Goal: Information Seeking & Learning: Learn about a topic

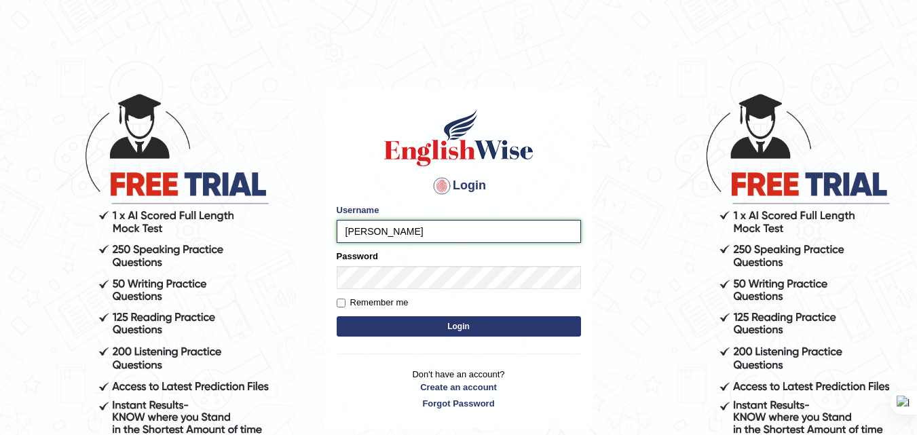
type input "bhuvaneswari_parramatta"
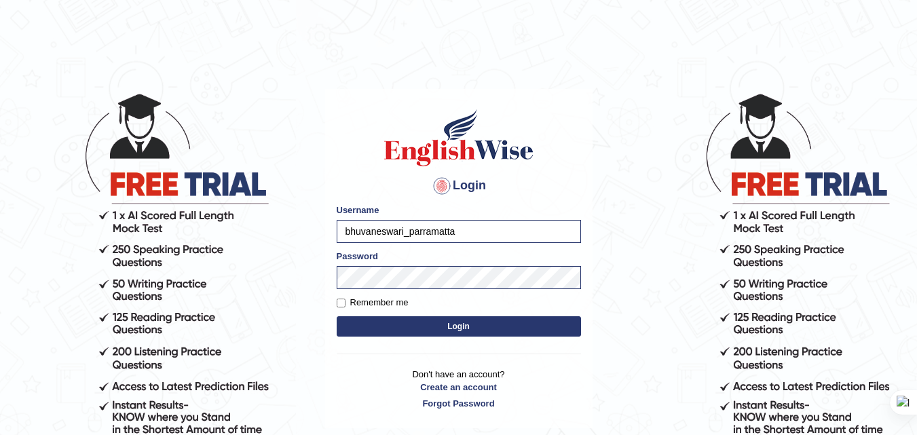
click at [337, 316] on button "Login" at bounding box center [459, 326] width 244 height 20
click at [492, 317] on button "Login" at bounding box center [459, 326] width 244 height 20
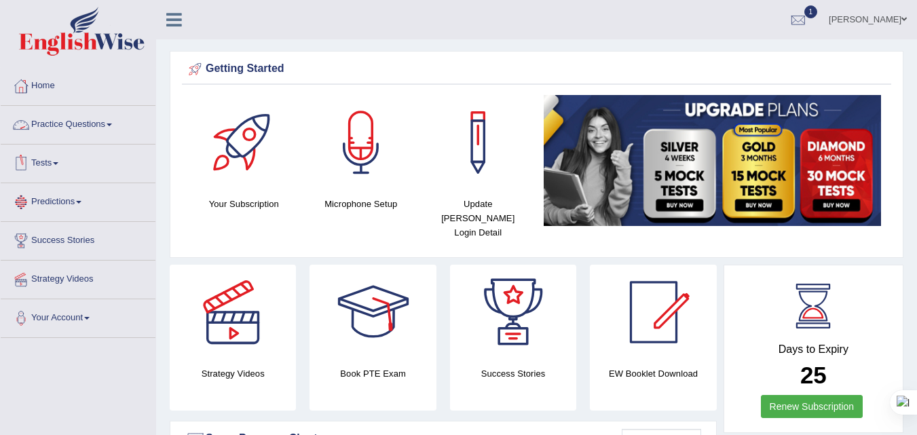
click at [112, 124] on span at bounding box center [109, 125] width 5 height 3
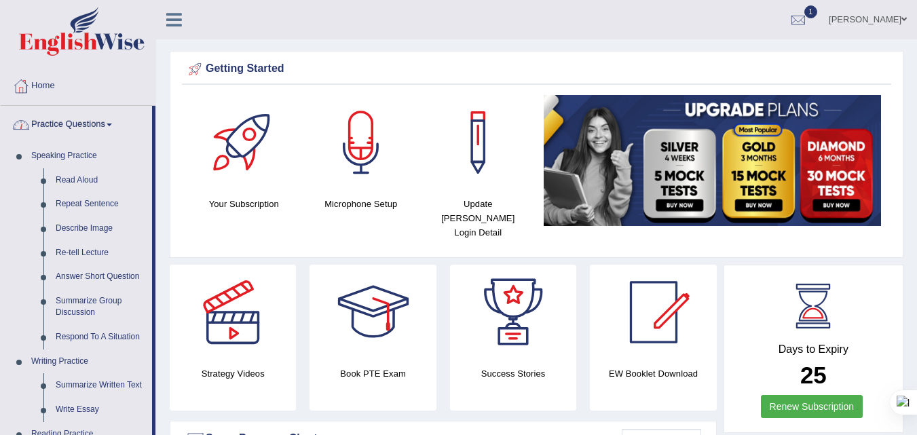
click at [114, 126] on link "Practice Questions" at bounding box center [76, 123] width 151 height 34
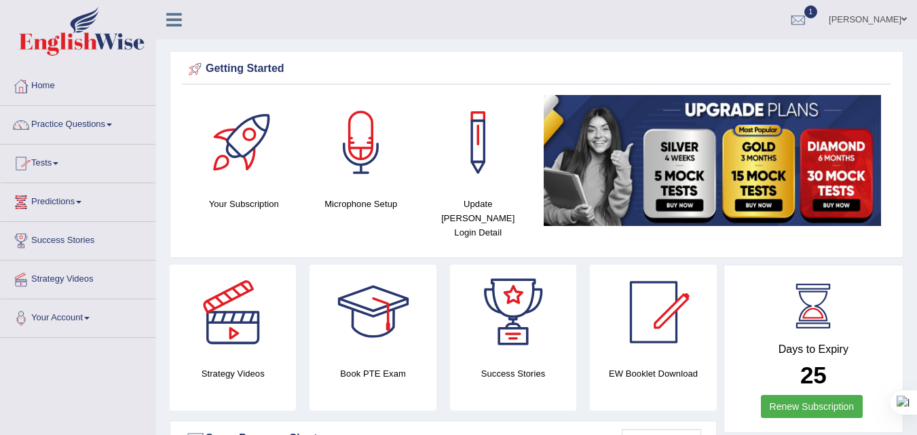
click at [58, 164] on span at bounding box center [55, 163] width 5 height 3
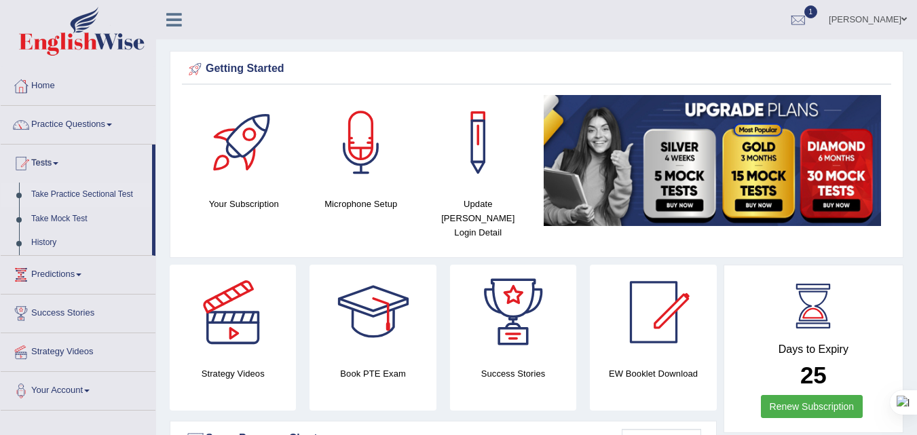
click at [73, 195] on link "Take Practice Sectional Test" at bounding box center [88, 195] width 127 height 24
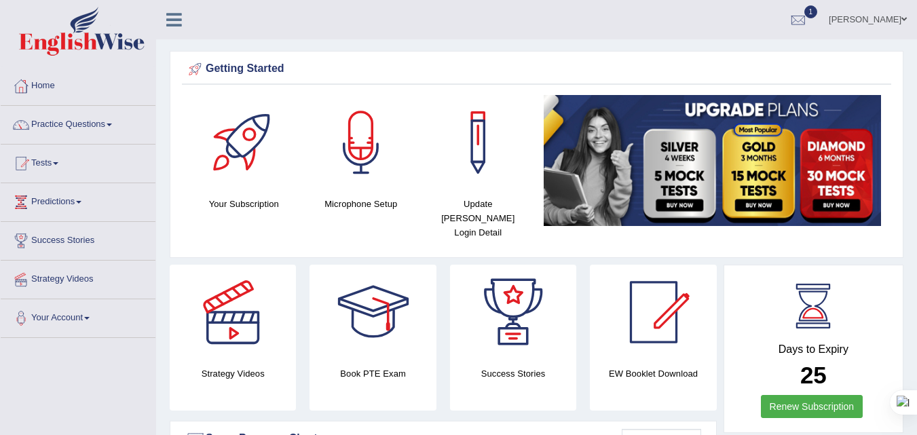
click at [112, 124] on span at bounding box center [109, 125] width 5 height 3
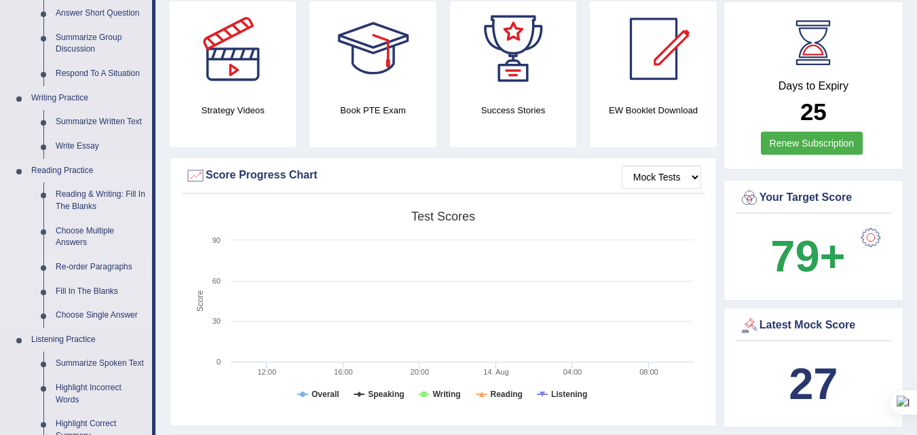
scroll to position [204, 0]
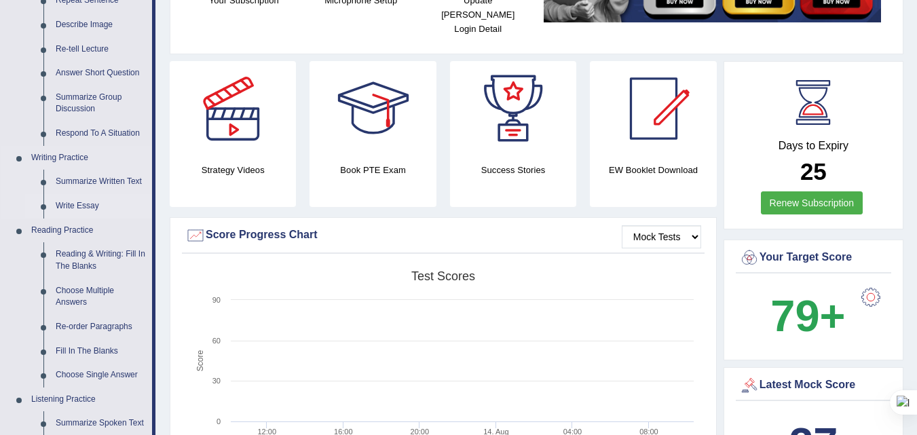
click at [88, 205] on link "Write Essay" at bounding box center [101, 206] width 103 height 24
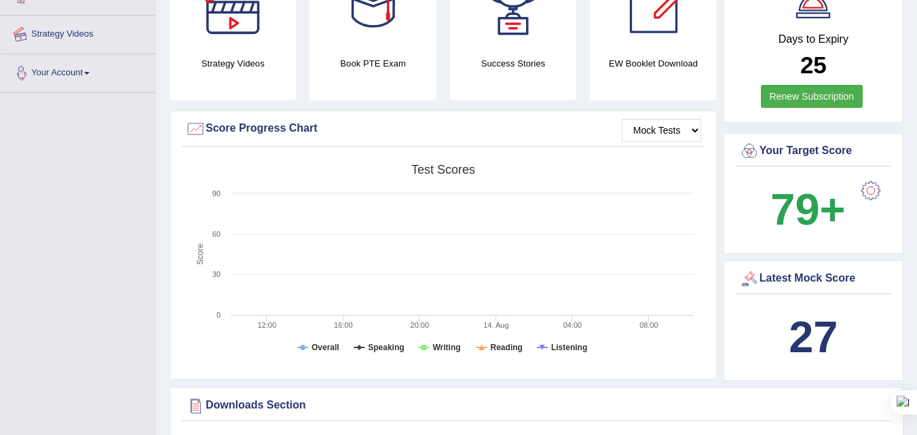
scroll to position [348, 0]
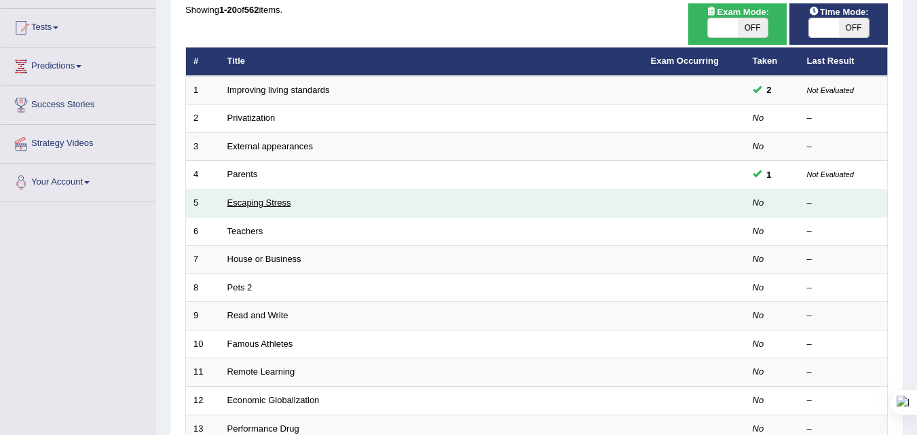
click at [265, 205] on link "Escaping Stress" at bounding box center [259, 203] width 64 height 10
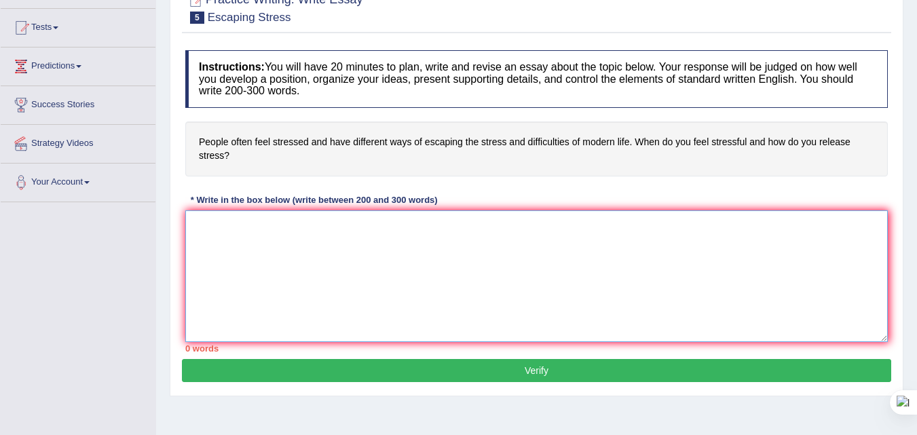
click at [205, 226] on textarea at bounding box center [536, 276] width 703 height 132
type textarea "t"
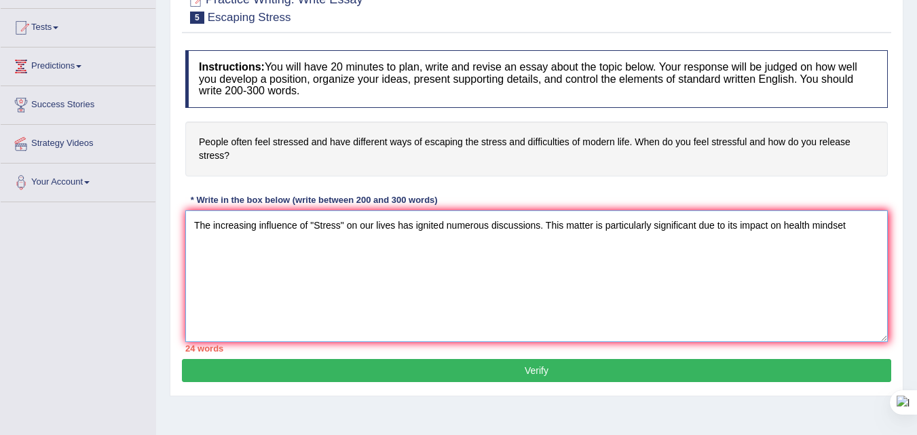
click at [205, 226] on textarea "The increasing influence of "Stress" on our lives has ignited numerous discussi…" at bounding box center [536, 276] width 703 height 132
click at [848, 226] on textarea "The increasing influence of "Stress" on our lives has ignited numerous discussi…" at bounding box center [536, 276] width 703 height 132
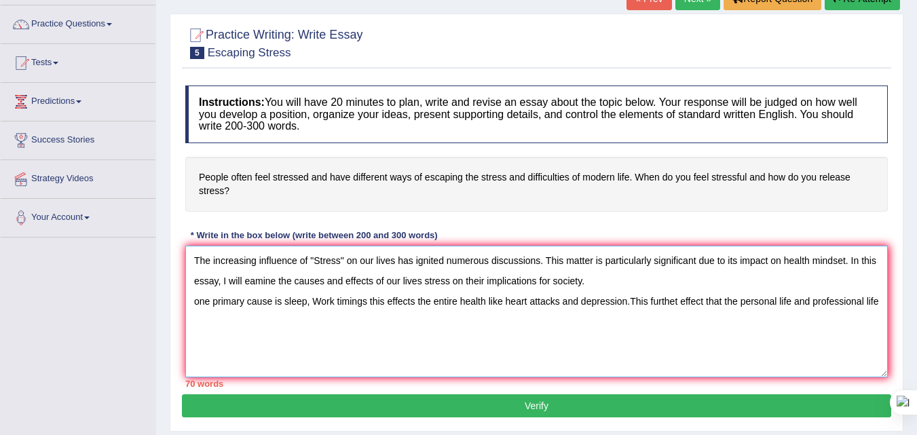
scroll to position [68, 0]
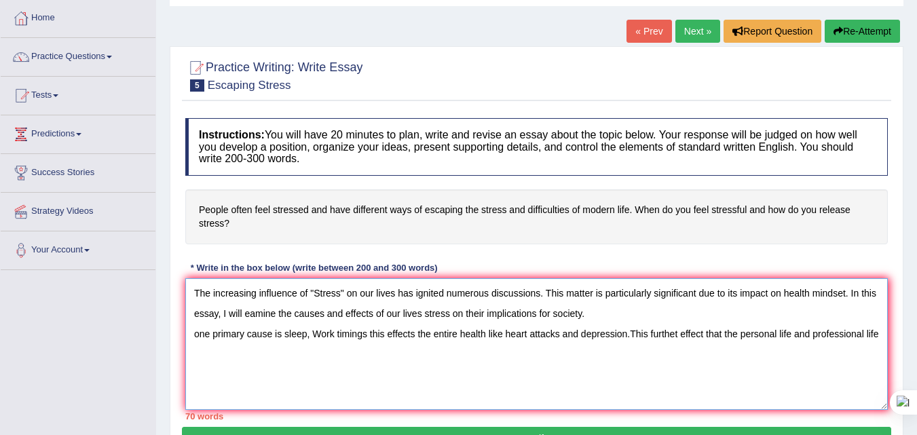
click at [723, 334] on textarea "The increasing influence of "Stress" on our lives has ignited numerous discussi…" at bounding box center [536, 344] width 703 height 132
click at [723, 335] on textarea "The increasing influence of "Stress" on our lives has ignited numerous discussi…" at bounding box center [536, 344] width 703 height 132
click at [709, 331] on textarea "The increasing influence of "Stress" on our lives has ignited numerous discussi…" at bounding box center [536, 344] width 703 height 132
click at [833, 333] on textarea "The increasing influence of "Stress" on our lives has ignited numerous discussi…" at bounding box center [536, 344] width 703 height 132
click at [813, 336] on textarea "The increasing influence of "Stress" on our lives has ignited numerous discussi…" at bounding box center [536, 344] width 703 height 132
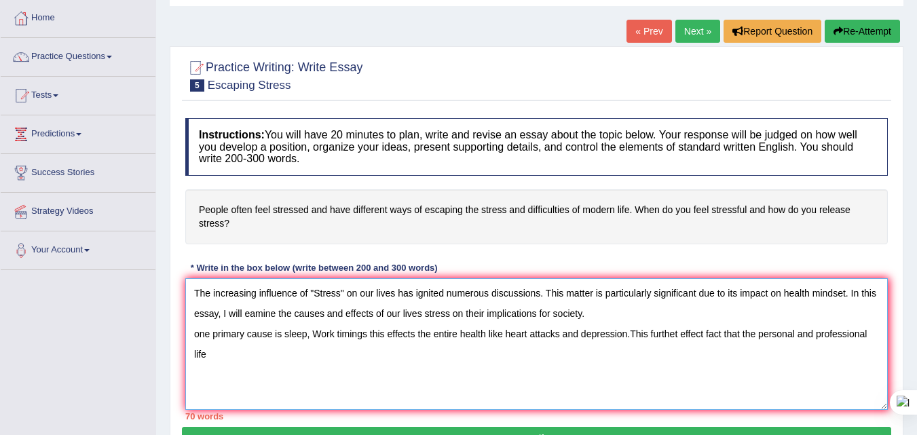
click at [212, 352] on textarea "The increasing influence of "Stress" on our lives has ignited numerous discussi…" at bounding box center [536, 344] width 703 height 132
click at [361, 354] on textarea "The increasing influence of "Stress" on our lives has ignited numerous discussi…" at bounding box center [536, 344] width 703 height 132
click at [435, 354] on textarea "The increasing influence of "Stress" on our lives has ignited numerous discussi…" at bounding box center [536, 344] width 703 height 132
click at [489, 353] on textarea "The increasing influence of "Stress" on our lives has ignited numerous discussi…" at bounding box center [536, 344] width 703 height 132
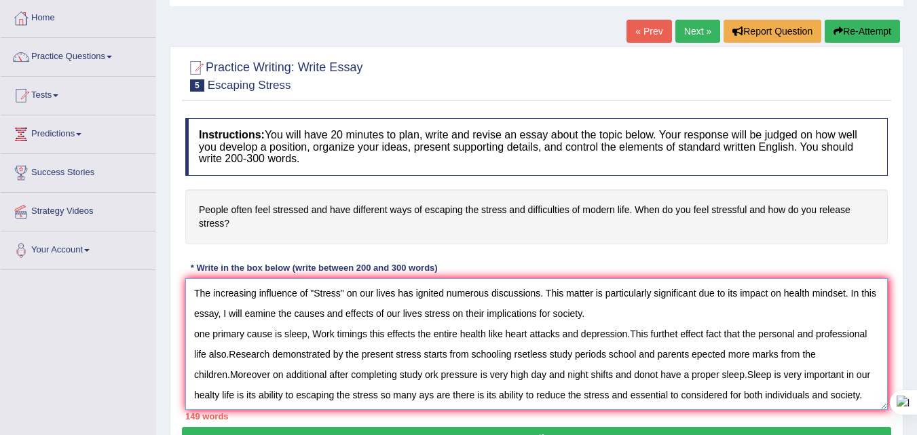
scroll to position [32, 0]
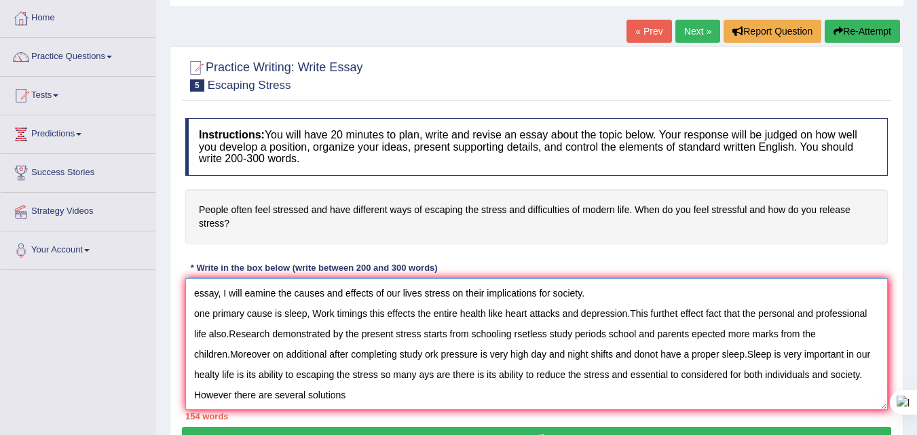
click at [744, 343] on textarea "The increasing influence of "Stress" on our lives has ignited numerous discussi…" at bounding box center [536, 344] width 703 height 132
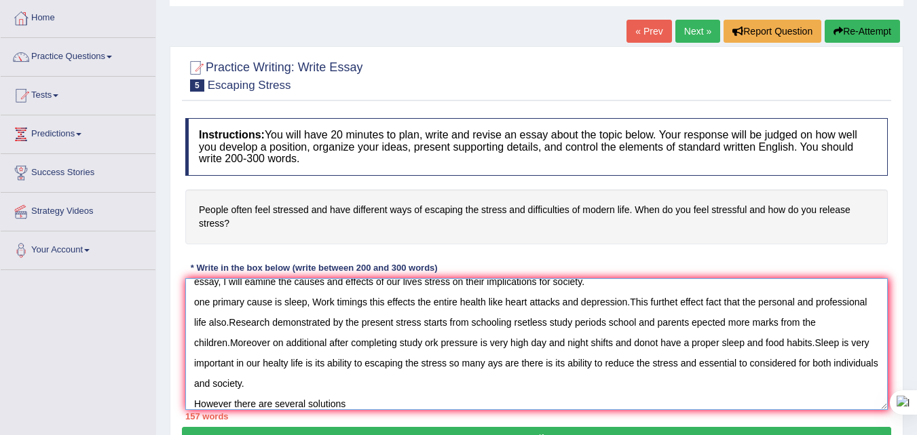
click at [350, 405] on textarea "The increasing influence of "Stress" on our lives has ignited numerous discussi…" at bounding box center [536, 344] width 703 height 132
click at [815, 344] on textarea "The increasing influence of "Stress" on our lives has ignited numerous discussi…" at bounding box center [536, 344] width 703 height 132
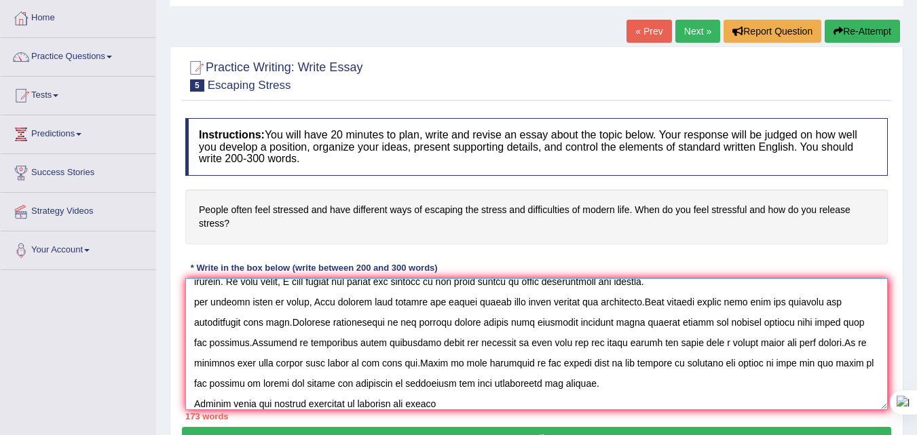
click at [411, 364] on textarea at bounding box center [536, 344] width 703 height 132
click at [443, 403] on textarea at bounding box center [536, 344] width 703 height 132
click at [585, 406] on textarea at bounding box center [536, 344] width 703 height 132
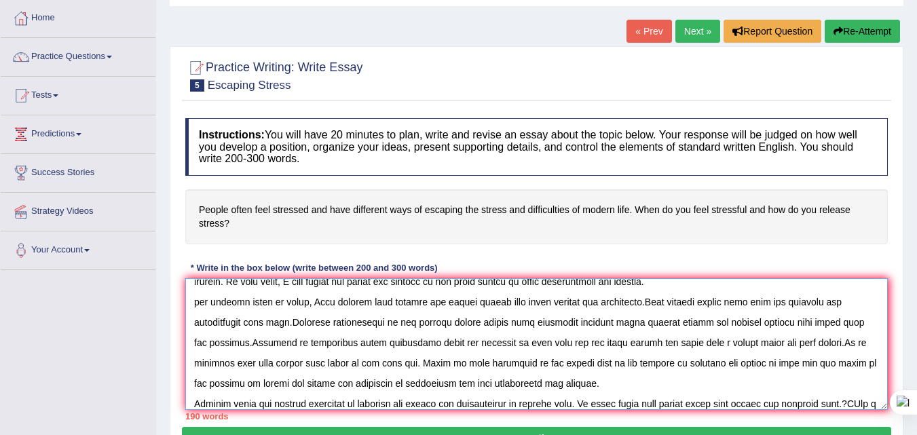
scroll to position [52, 0]
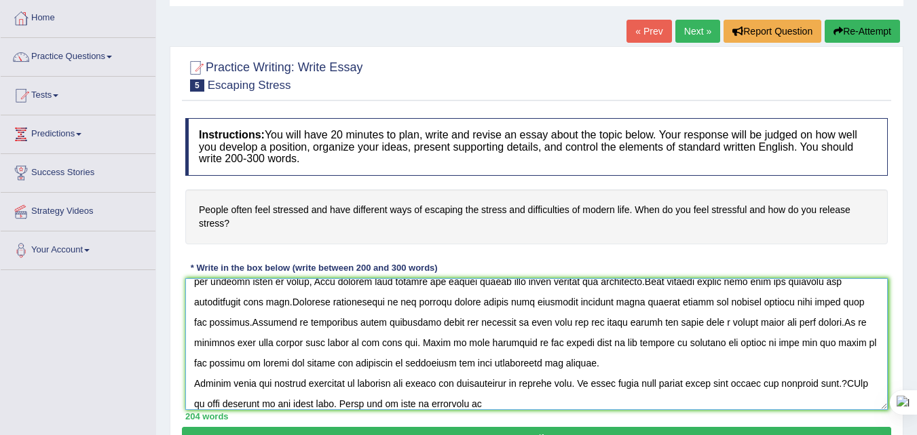
click at [482, 403] on textarea at bounding box center [536, 344] width 703 height 132
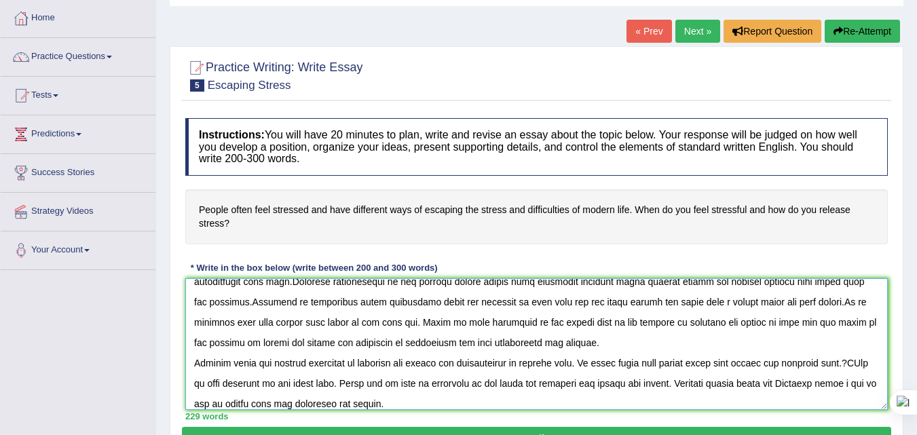
scroll to position [93, 0]
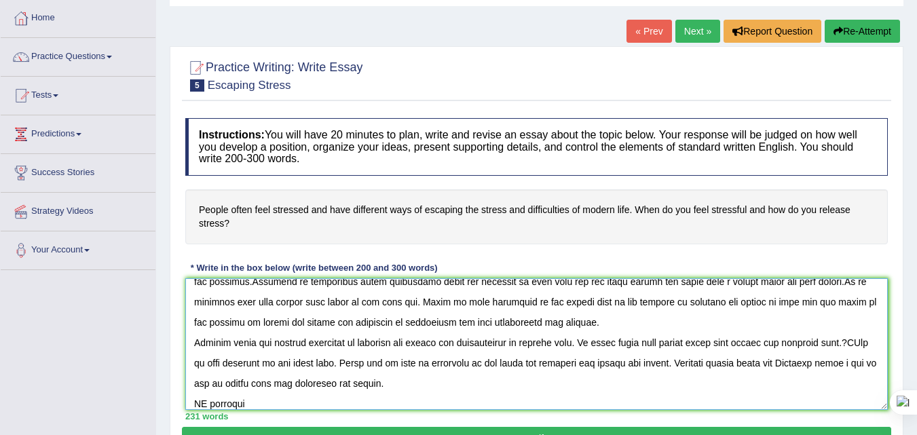
click at [206, 406] on textarea at bounding box center [536, 344] width 703 height 132
click at [255, 406] on textarea at bounding box center [536, 344] width 703 height 132
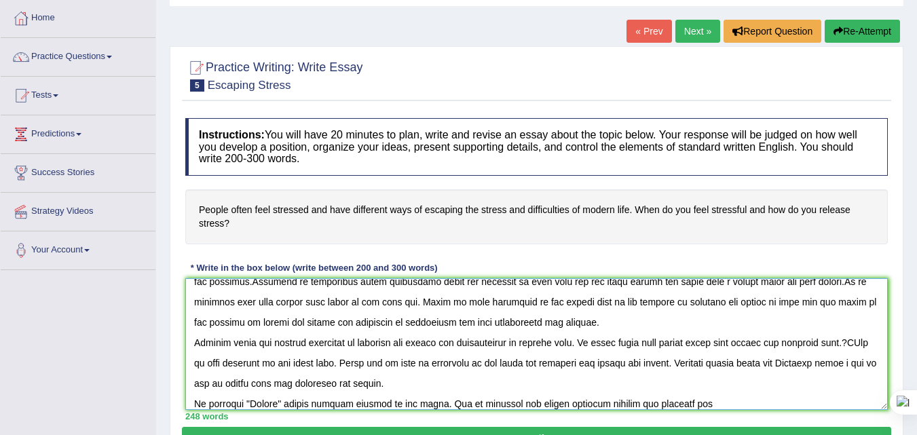
scroll to position [102, 0]
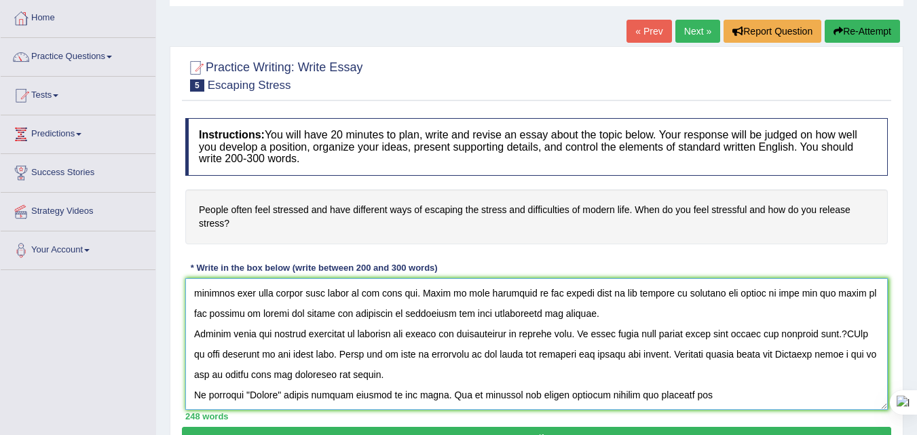
click at [663, 394] on textarea at bounding box center [536, 344] width 703 height 132
click at [581, 394] on textarea at bounding box center [536, 344] width 703 height 132
click at [691, 400] on textarea at bounding box center [536, 344] width 703 height 132
click at [743, 394] on textarea at bounding box center [536, 344] width 703 height 132
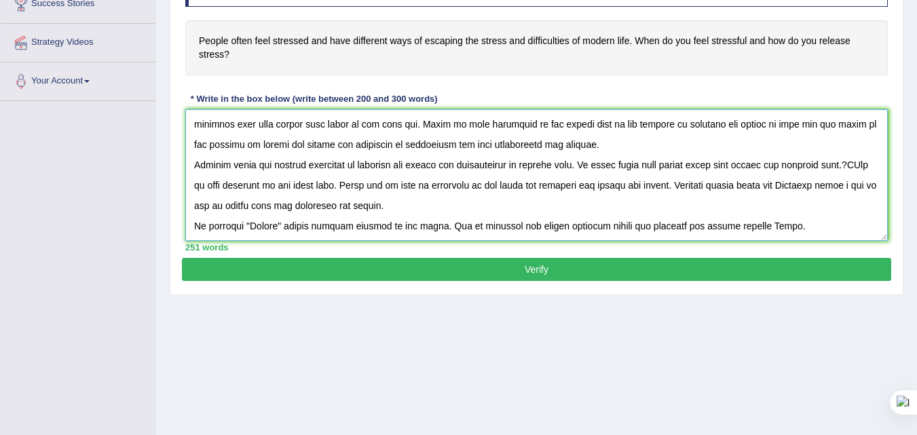
scroll to position [272, 0]
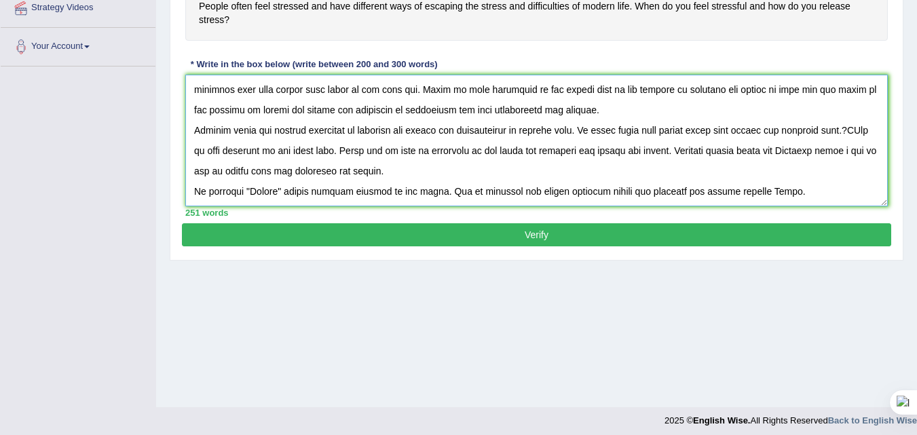
type textarea "The increasing influence of "Stress" on our lives has ignited numerous discussi…"
click at [580, 228] on button "Verify" at bounding box center [537, 234] width 710 height 23
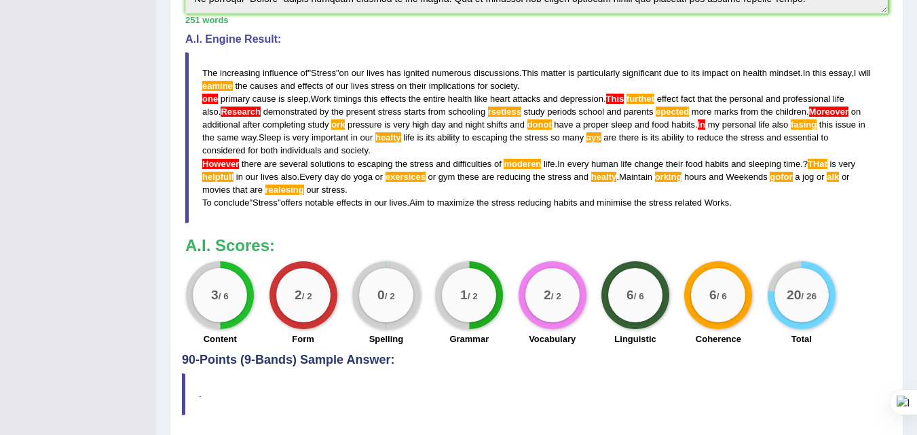
scroll to position [457, 0]
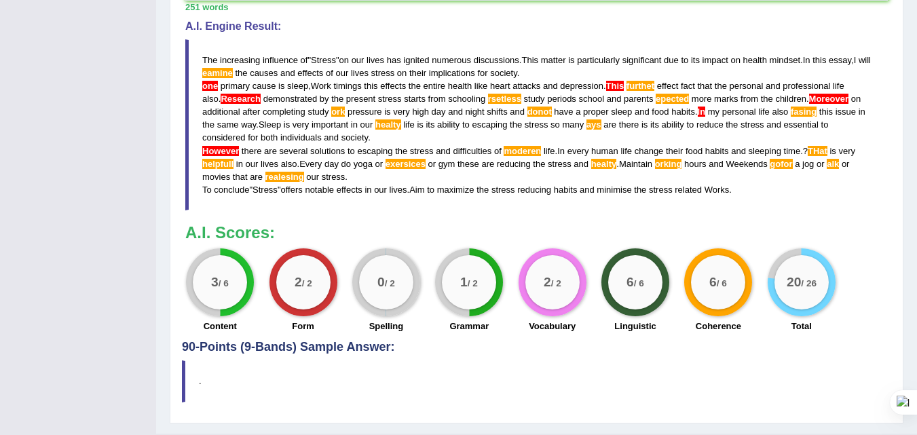
drag, startPoint x: 203, startPoint y: 46, endPoint x: 337, endPoint y: 185, distance: 193.5
click at [309, 194] on blockquote "The increasing influence of " Stress " on our lives has ignited numerous discus…" at bounding box center [536, 124] width 703 height 171
drag, startPoint x: 742, startPoint y: 185, endPoint x: 927, endPoint y: 324, distance: 231.3
click at [610, 134] on blockquote "The increasing influence of " Stress " on our lives has ignited numerous discus…" at bounding box center [536, 124] width 703 height 171
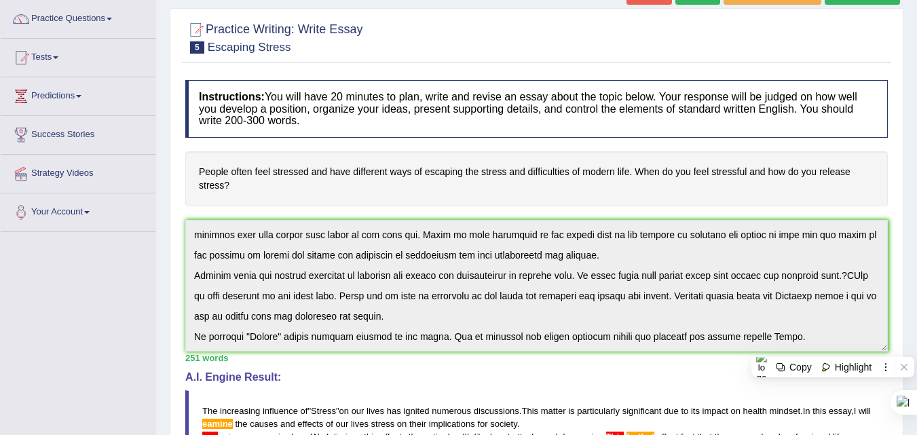
scroll to position [0, 0]
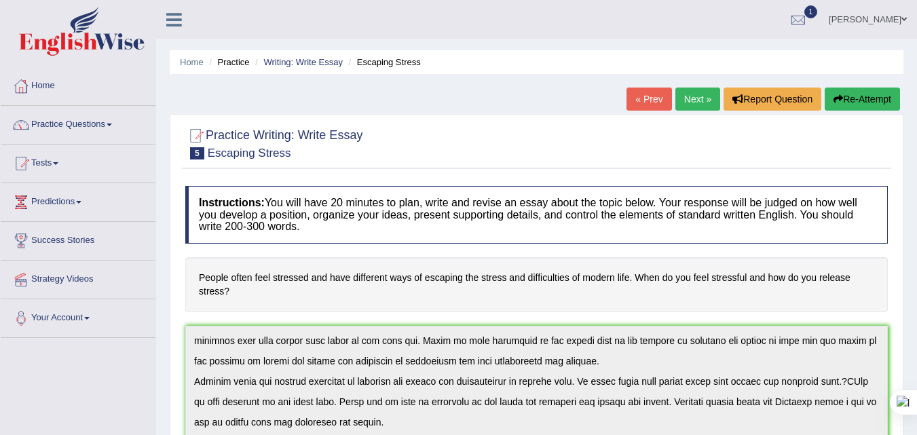
click at [843, 98] on button "Re-Attempt" at bounding box center [862, 99] width 75 height 23
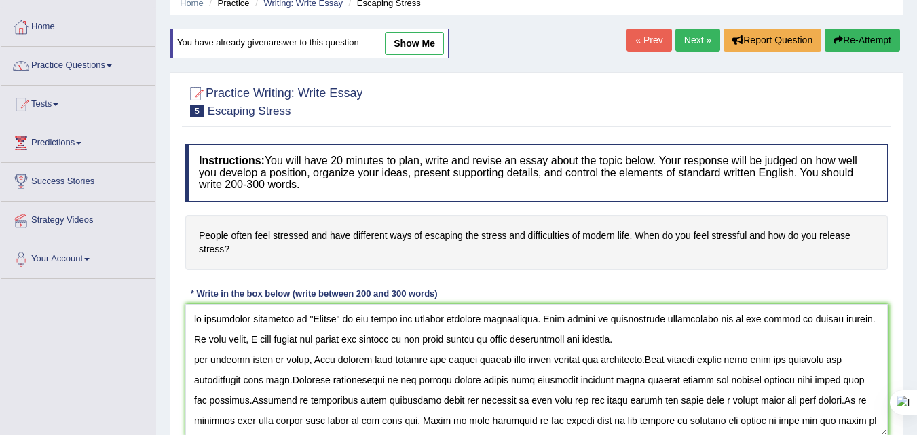
click at [194, 317] on textarea at bounding box center [536, 370] width 703 height 132
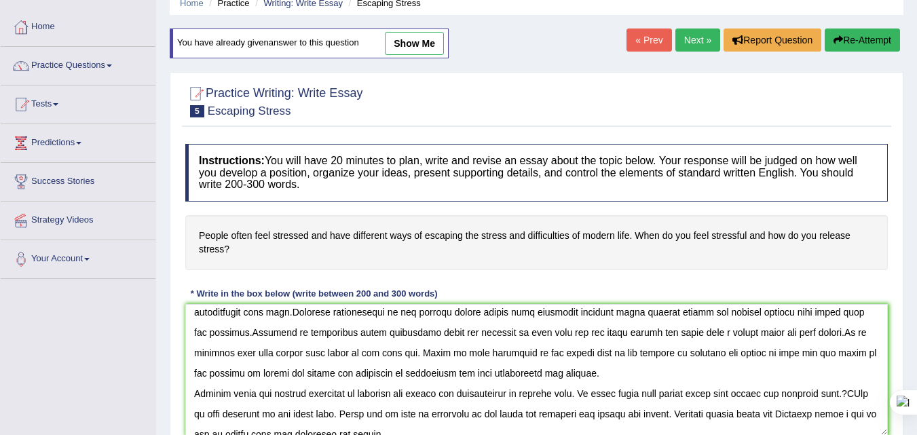
click at [527, 310] on textarea at bounding box center [536, 370] width 703 height 132
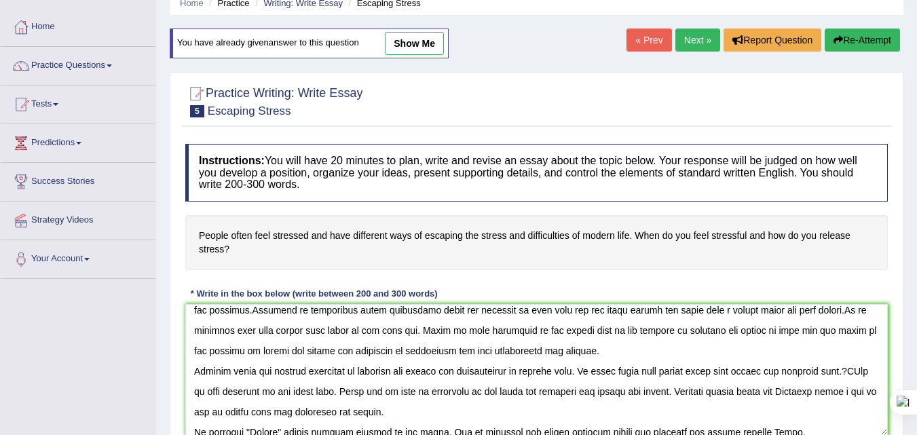
scroll to position [102, 0]
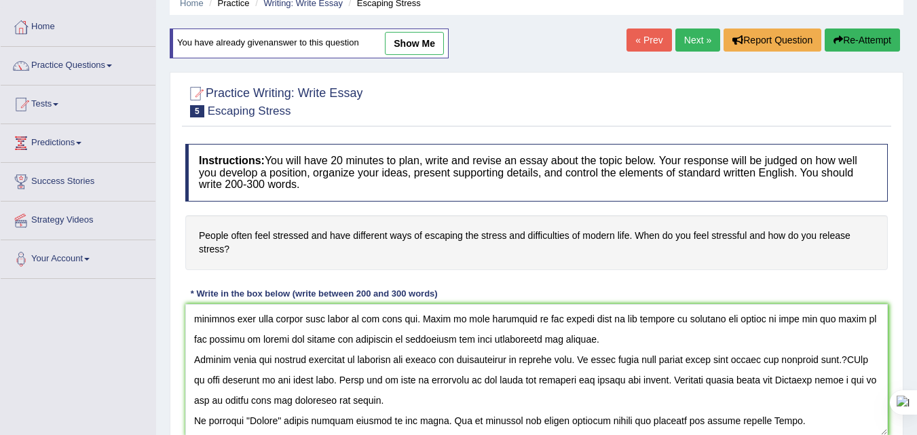
click at [254, 380] on textarea at bounding box center [536, 370] width 703 height 132
click at [858, 360] on textarea at bounding box center [536, 370] width 703 height 132
click at [845, 358] on textarea at bounding box center [536, 370] width 703 height 132
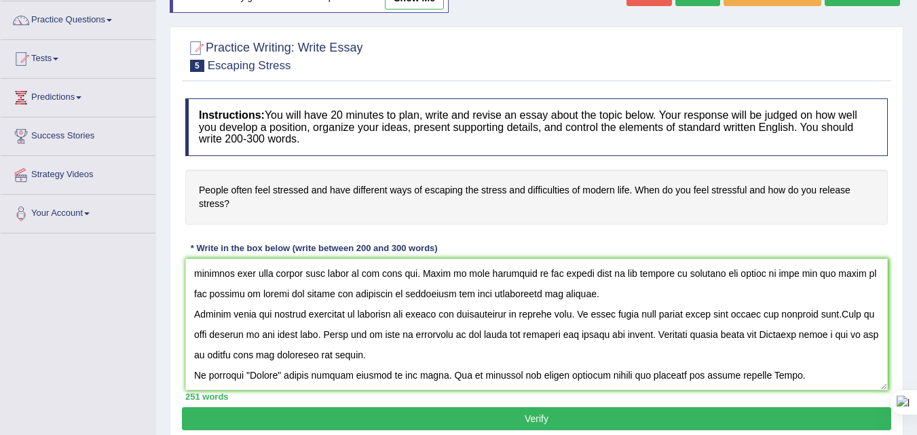
scroll to position [127, 0]
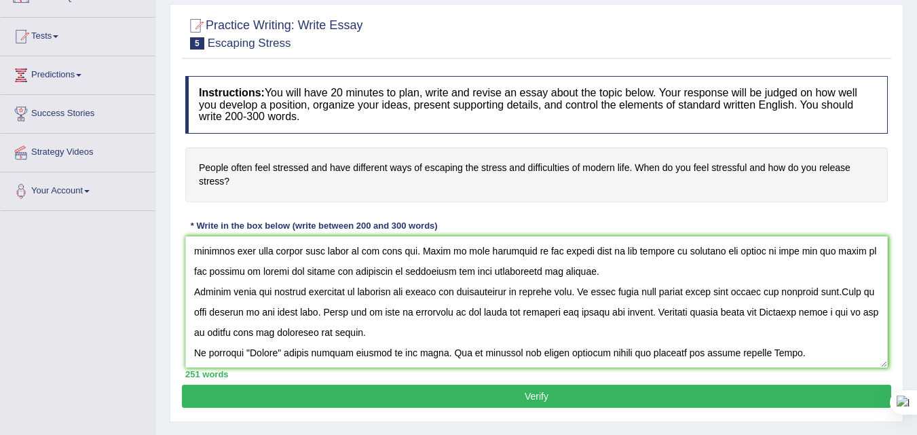
click at [217, 333] on textarea at bounding box center [536, 302] width 703 height 132
click at [204, 336] on textarea at bounding box center [536, 302] width 703 height 132
click at [206, 335] on textarea at bounding box center [536, 302] width 703 height 132
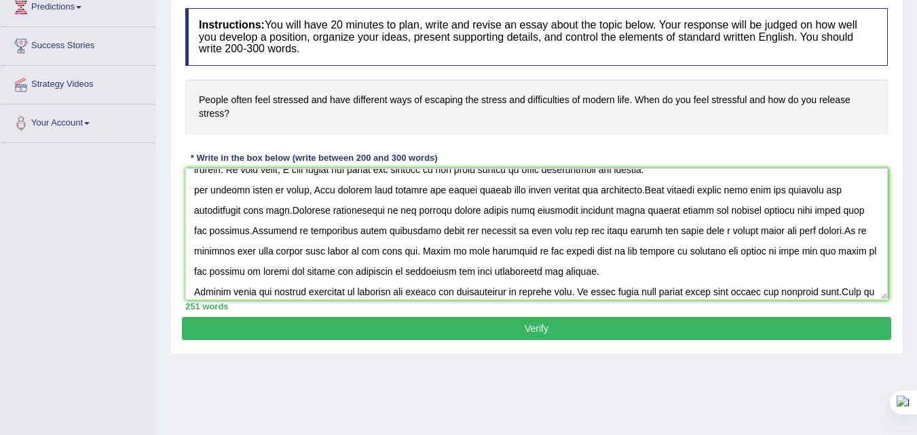
scroll to position [26, 0]
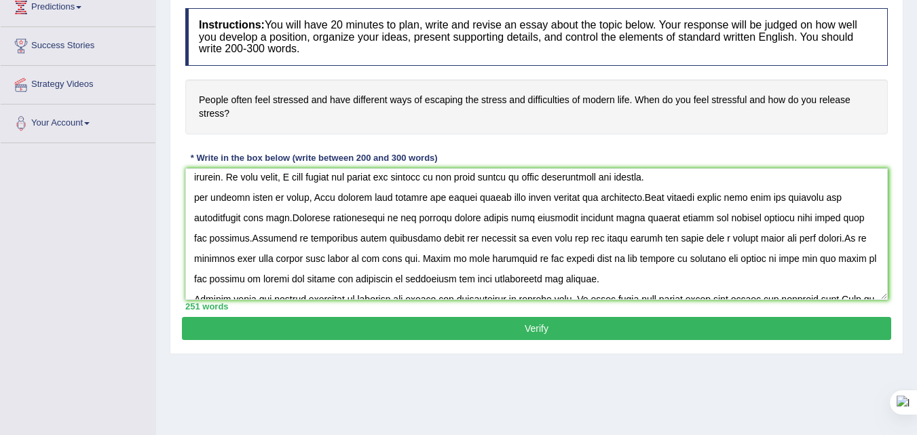
click at [676, 201] on textarea at bounding box center [536, 234] width 703 height 132
click at [677, 200] on textarea at bounding box center [536, 234] width 703 height 132
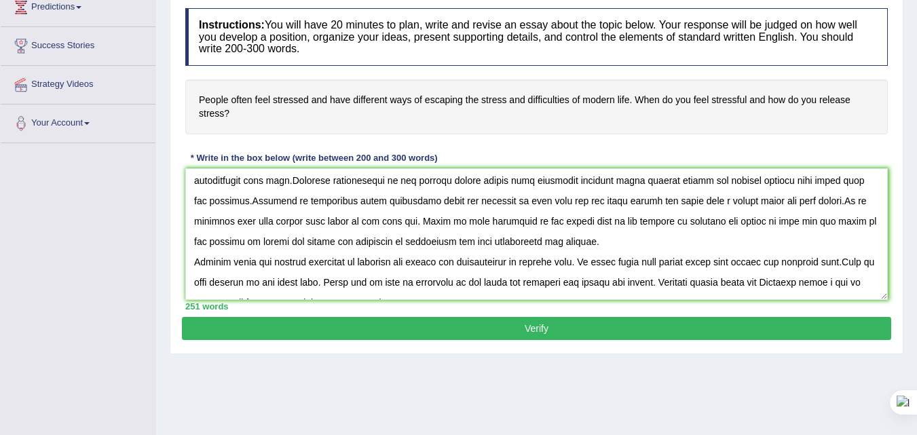
scroll to position [94, 0]
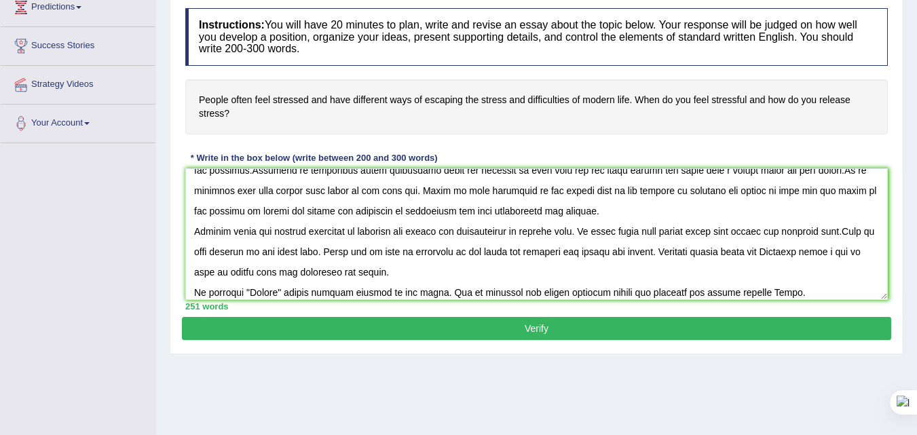
click at [280, 191] on textarea at bounding box center [536, 234] width 703 height 132
click at [825, 252] on textarea at bounding box center [536, 234] width 703 height 132
click at [763, 193] on textarea at bounding box center [536, 234] width 703 height 132
click at [430, 253] on textarea at bounding box center [536, 234] width 703 height 132
click at [439, 253] on textarea at bounding box center [536, 234] width 703 height 132
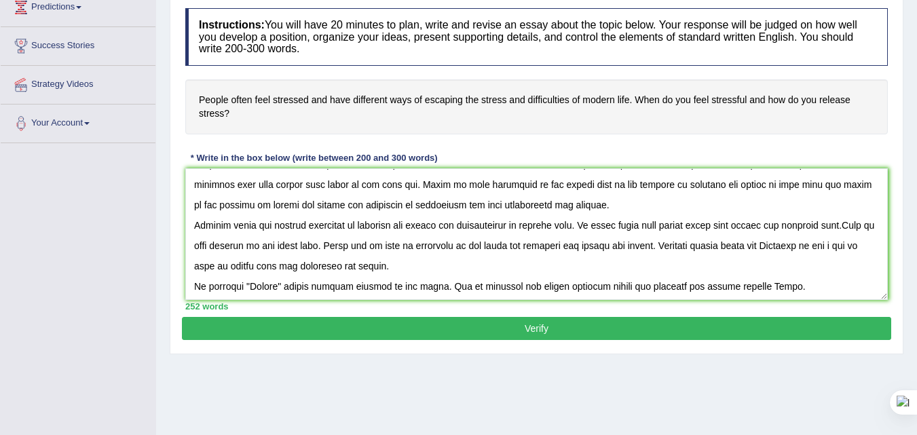
scroll to position [102, 0]
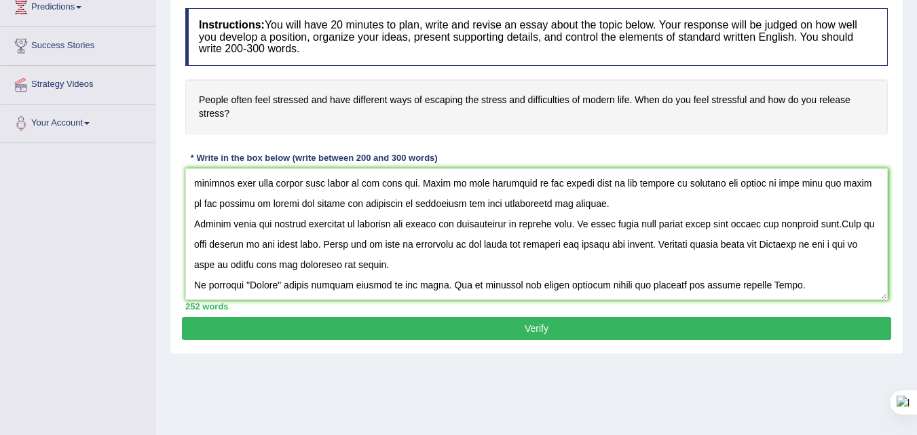
type textarea "The increasing influence of "Stress" on our lives has ignited numerous discussi…"
click at [495, 333] on button "Verify" at bounding box center [537, 328] width 710 height 23
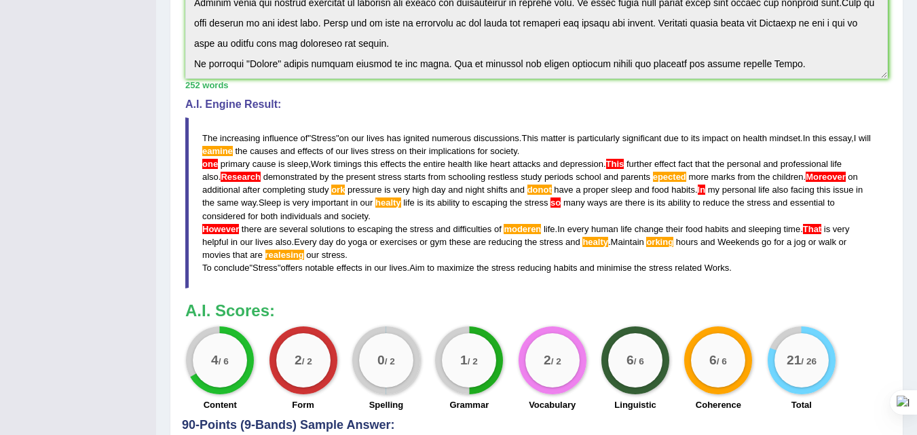
scroll to position [479, 0]
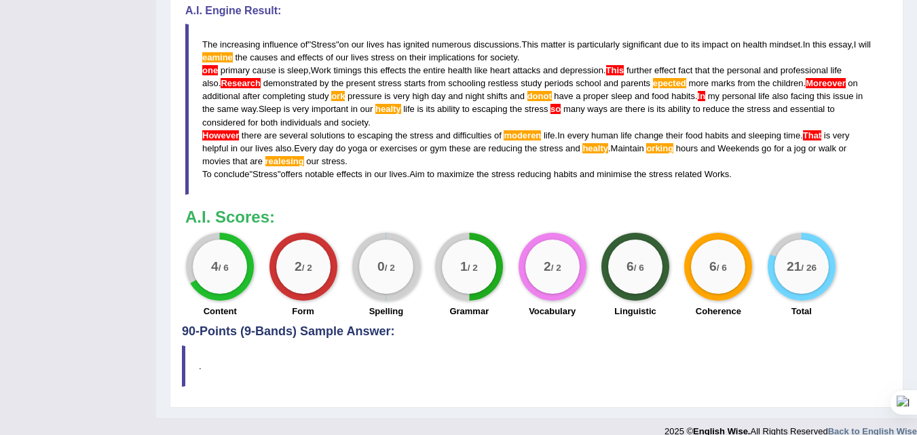
click at [847, 258] on div "Instructions: You will have 20 minutes to plan, write and revise an essay about…" at bounding box center [537, 16] width 710 height 618
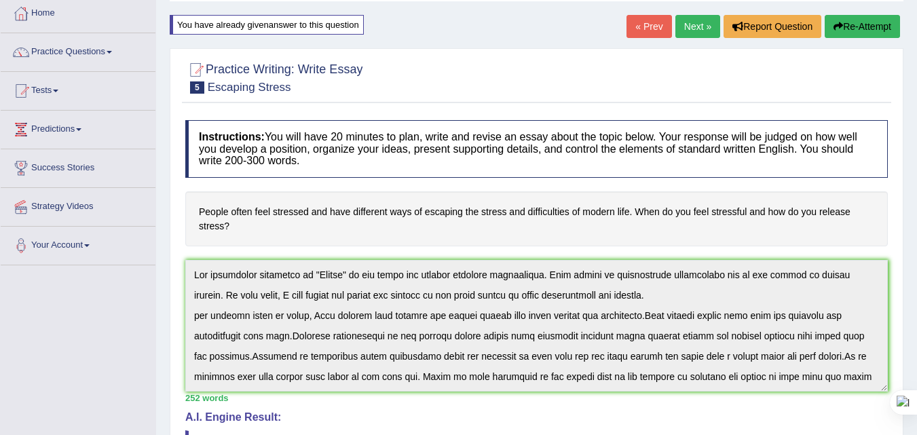
scroll to position [72, 0]
click at [834, 30] on icon "button" at bounding box center [839, 27] width 10 height 10
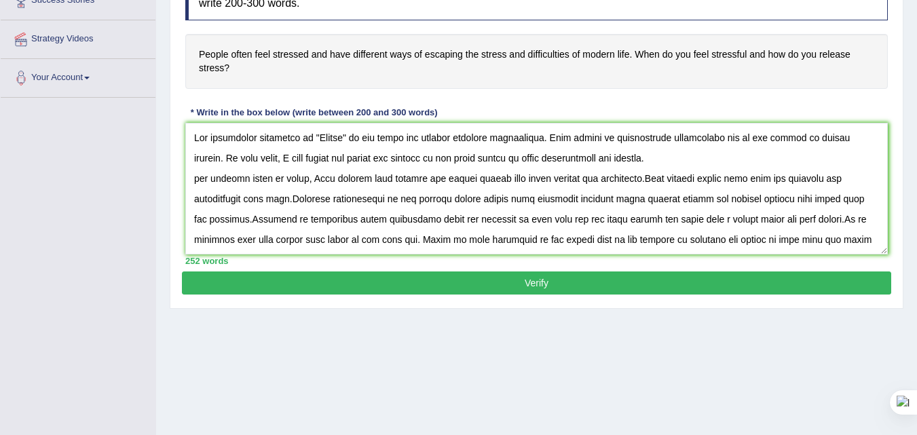
click at [268, 158] on textarea at bounding box center [536, 189] width 703 height 132
click at [200, 179] on textarea at bounding box center [536, 189] width 703 height 132
click at [751, 200] on textarea at bounding box center [536, 189] width 703 height 132
click at [441, 217] on textarea at bounding box center [536, 189] width 703 height 132
click at [664, 219] on textarea at bounding box center [536, 189] width 703 height 132
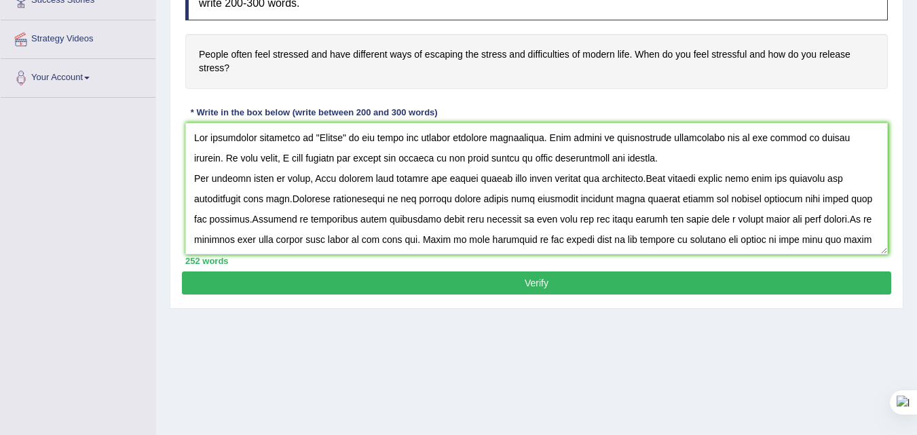
click at [668, 218] on textarea at bounding box center [536, 189] width 703 height 132
click at [246, 219] on textarea at bounding box center [536, 189] width 703 height 132
type textarea "The increasing influence of "Stress" on our lives has ignited numerous discussi…"
click at [485, 281] on button "Verify" at bounding box center [537, 283] width 710 height 23
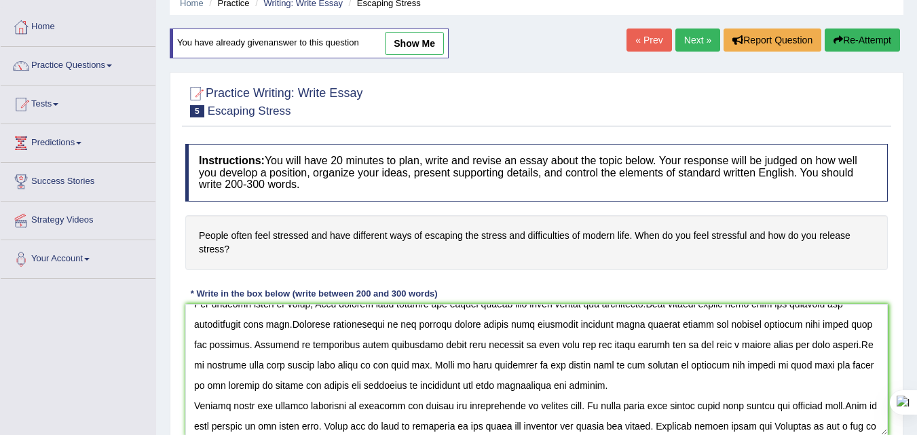
scroll to position [25, 0]
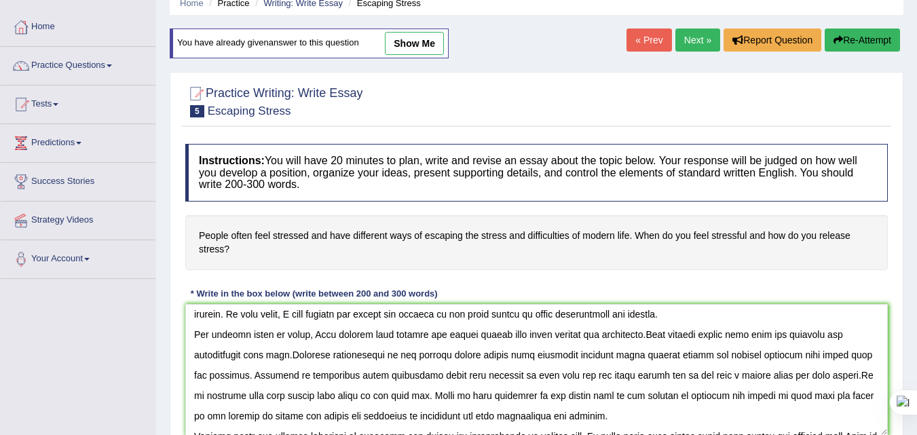
click at [557, 397] on textarea at bounding box center [536, 370] width 703 height 132
click at [488, 334] on textarea at bounding box center [536, 370] width 703 height 132
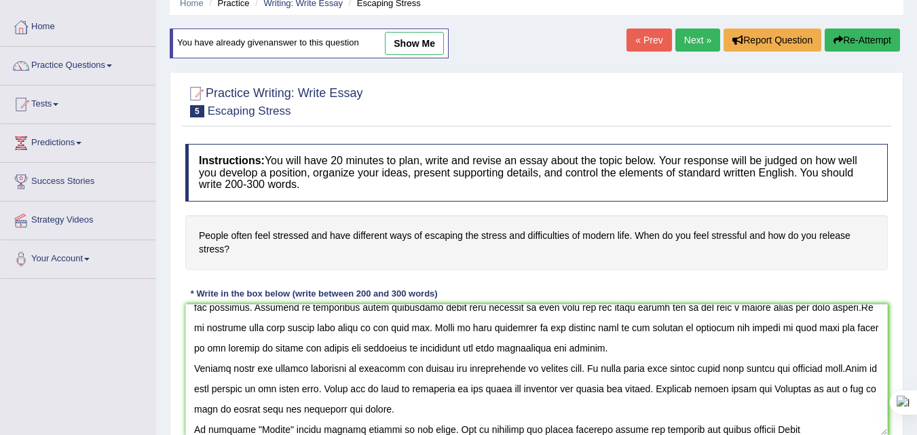
scroll to position [102, 0]
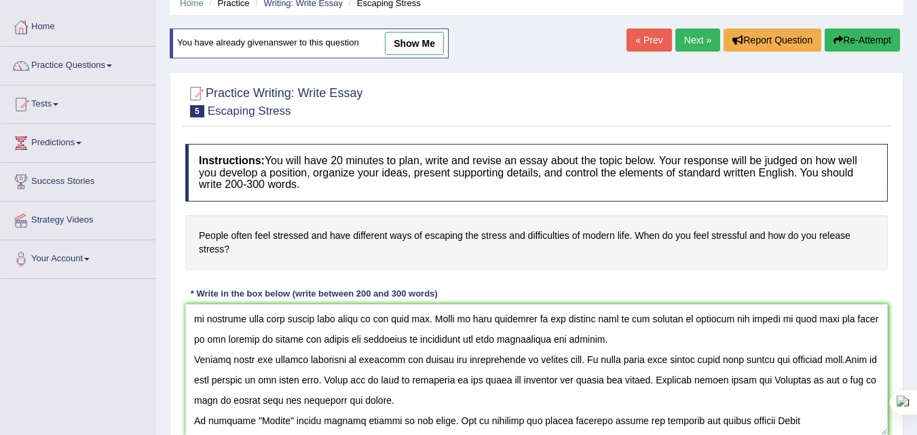
click at [648, 382] on textarea at bounding box center [536, 370] width 703 height 132
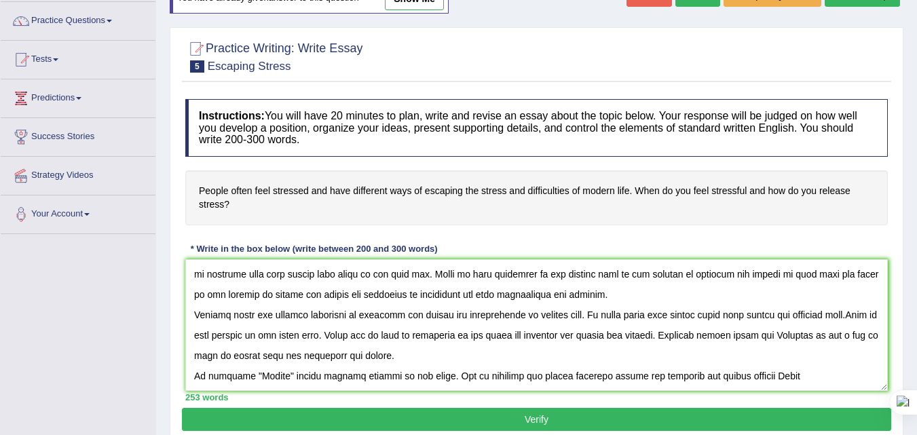
scroll to position [127, 0]
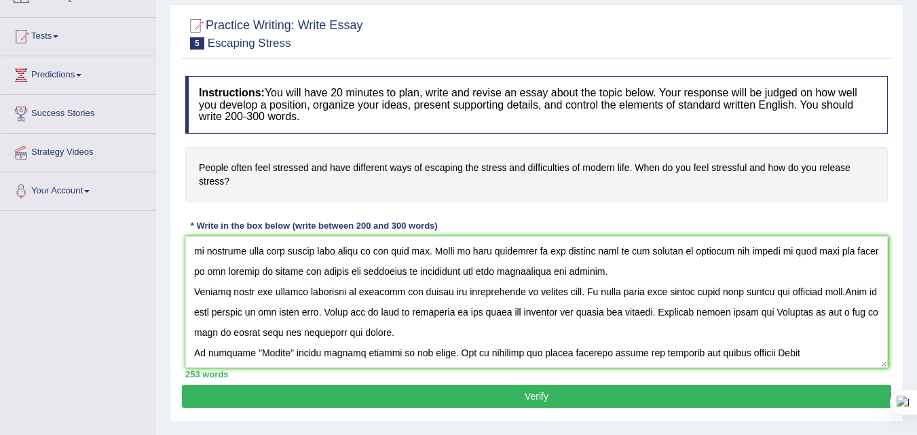
click at [701, 314] on textarea at bounding box center [536, 302] width 703 height 132
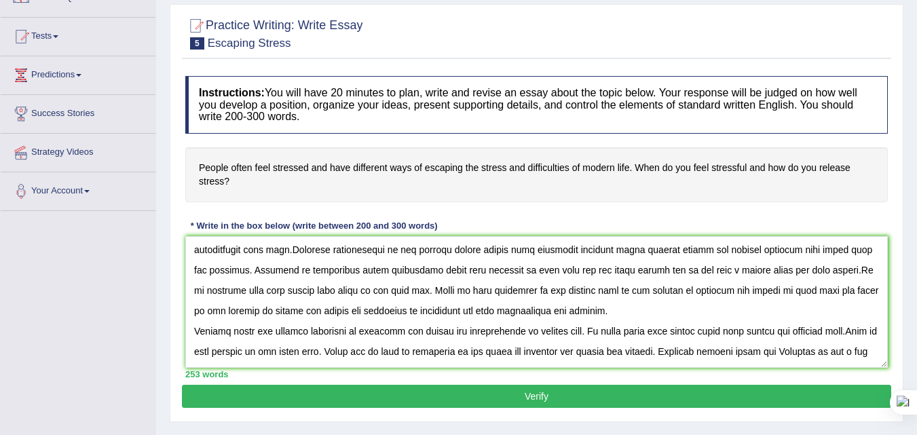
scroll to position [34, 0]
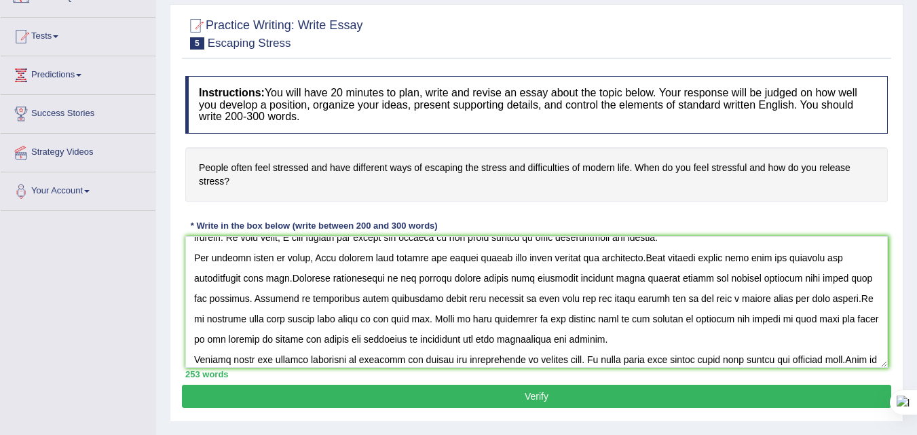
type textarea "The increasing influence of "Stress" on our lives has ignited numerous discussi…"
click at [390, 392] on button "Verify" at bounding box center [537, 396] width 710 height 23
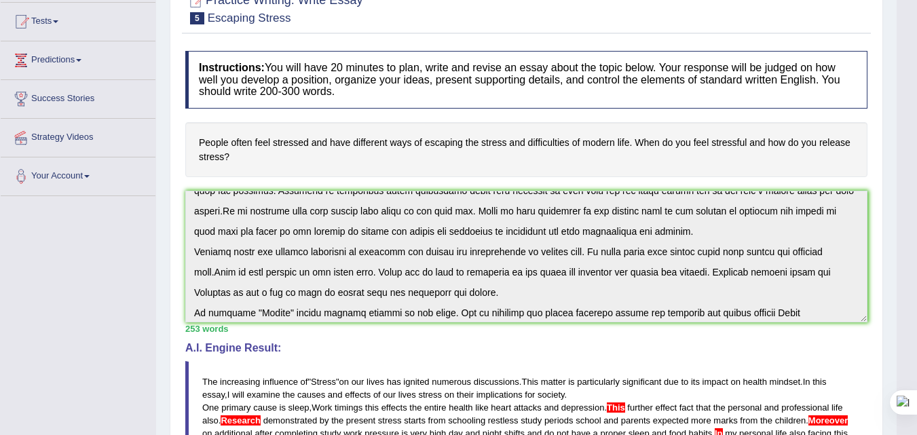
scroll to position [102, 0]
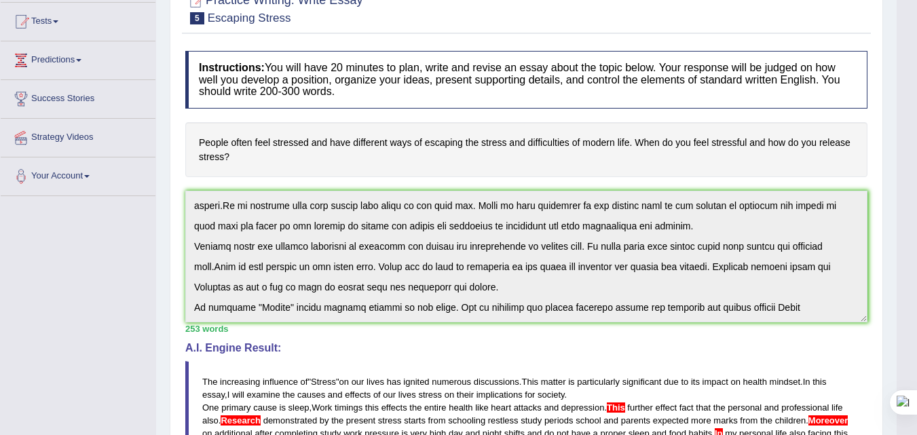
click at [788, 390] on div "Instructions: You will have 20 minutes to plan, write and revise an essay about…" at bounding box center [526, 353] width 689 height 618
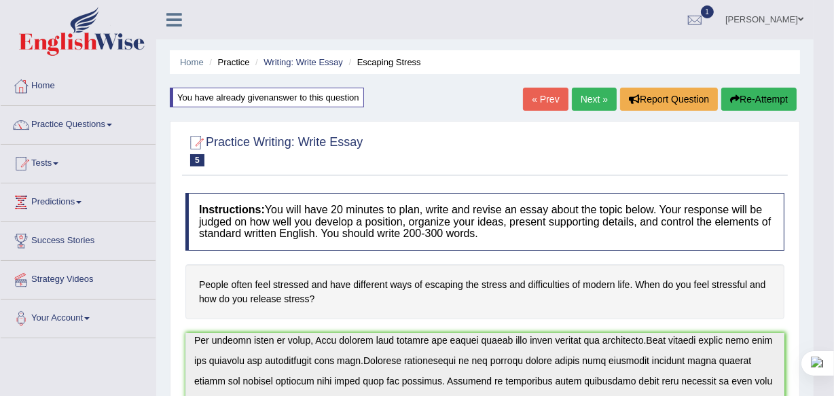
scroll to position [0, 0]
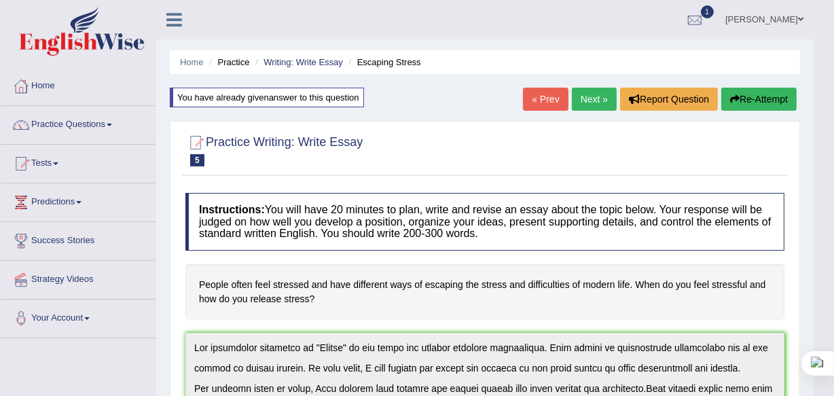
click at [733, 97] on icon "button" at bounding box center [735, 99] width 10 height 10
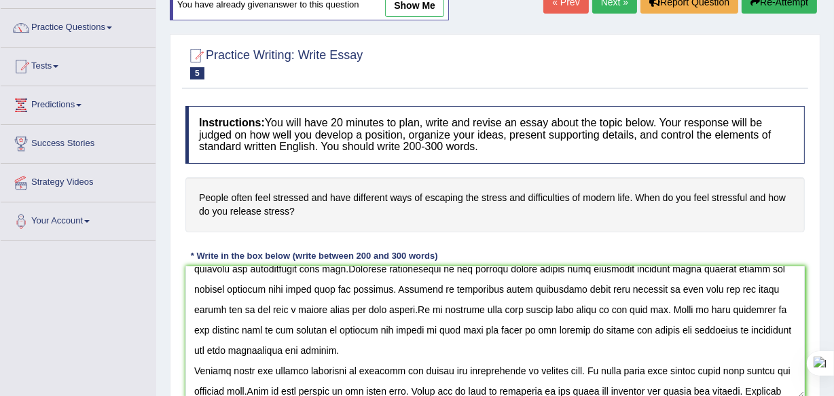
scroll to position [60, 0]
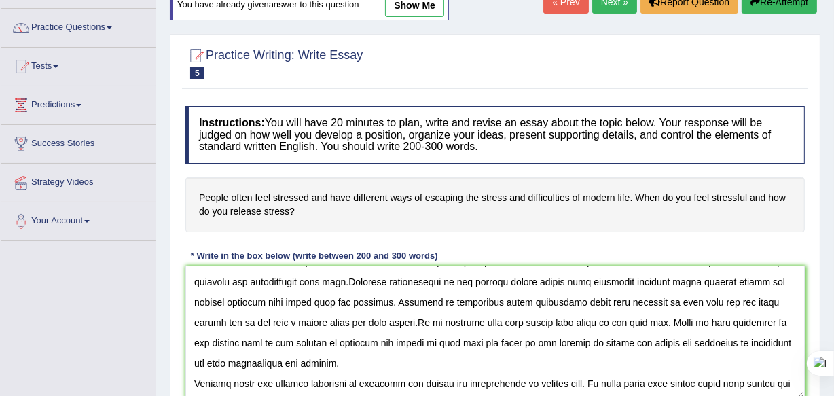
drag, startPoint x: 420, startPoint y: 320, endPoint x: 410, endPoint y: 291, distance: 30.9
click at [419, 314] on textarea at bounding box center [494, 332] width 619 height 132
click at [426, 338] on textarea at bounding box center [494, 332] width 619 height 132
click at [421, 325] on textarea at bounding box center [494, 332] width 619 height 132
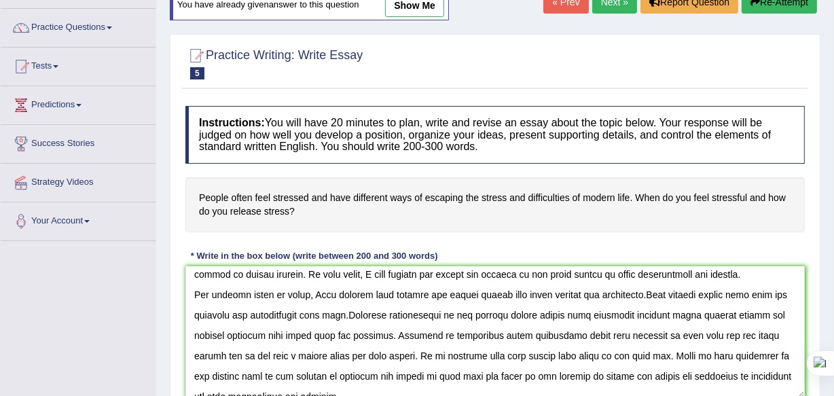
scroll to position [0, 0]
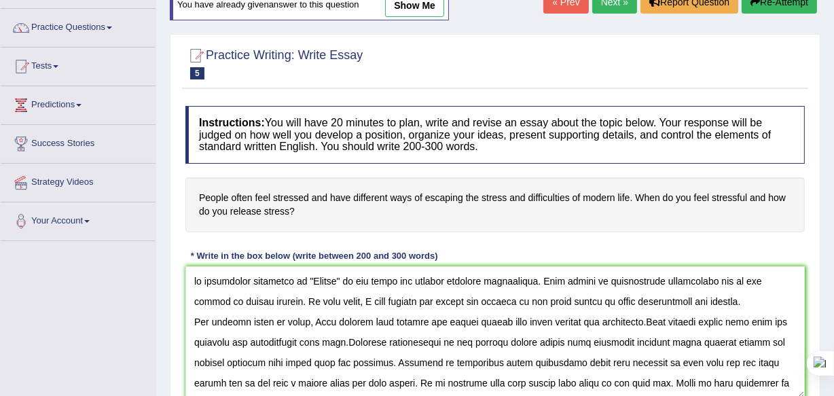
click at [339, 343] on textarea at bounding box center [494, 332] width 619 height 132
click at [633, 324] on textarea at bounding box center [494, 332] width 619 height 132
click at [537, 334] on textarea at bounding box center [494, 332] width 619 height 132
click at [637, 318] on textarea at bounding box center [494, 332] width 619 height 132
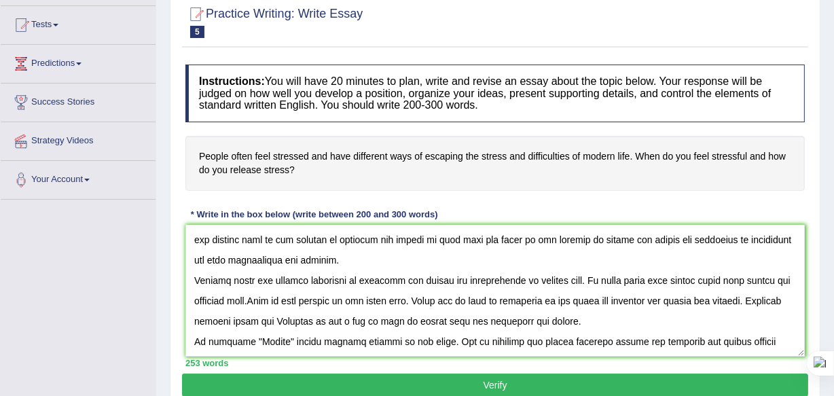
scroll to position [159, 0]
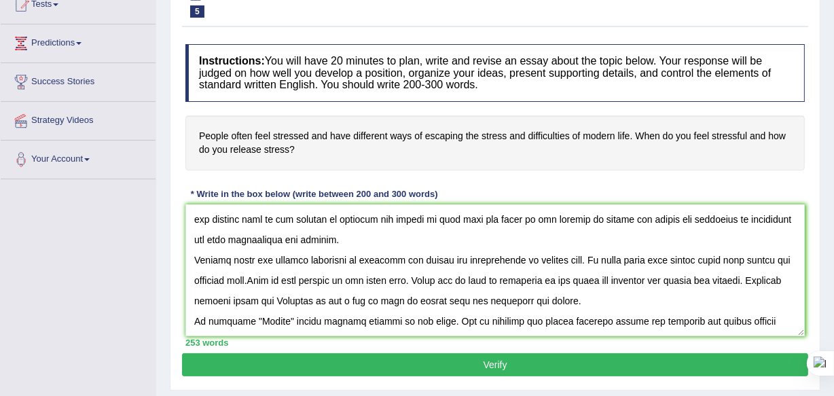
click at [256, 280] on textarea at bounding box center [494, 270] width 619 height 132
click at [255, 280] on textarea at bounding box center [494, 270] width 619 height 132
click at [543, 300] on textarea at bounding box center [494, 270] width 619 height 132
click at [534, 303] on textarea at bounding box center [494, 270] width 619 height 132
type textarea "he increasing influence of "Stress" on our lives has ignited numerous discussio…"
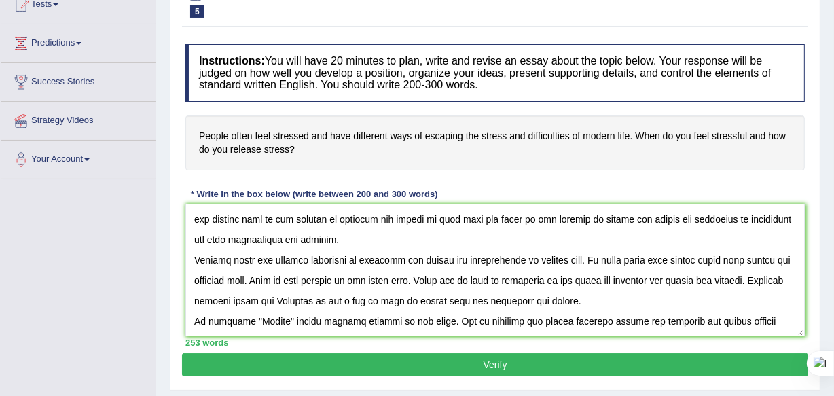
click at [506, 366] on button "Verify" at bounding box center [495, 364] width 626 height 23
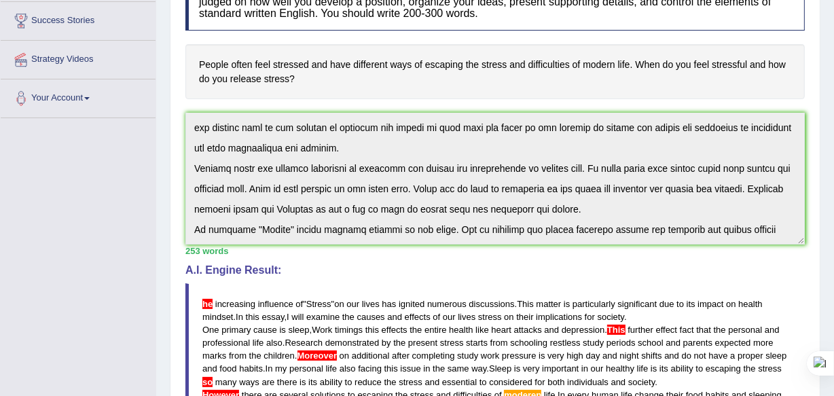
scroll to position [0, 0]
